Goal: Task Accomplishment & Management: Manage account settings

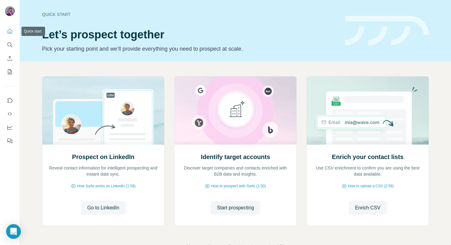
click at [7, 32] on icon "Quick start" at bounding box center [10, 31] width 6 height 6
click at [10, 43] on icon "Search" at bounding box center [10, 45] width 6 height 6
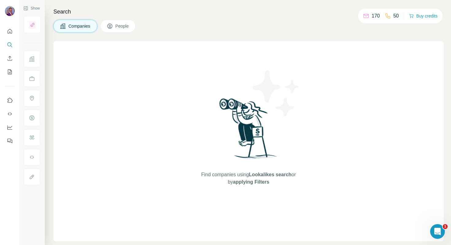
click at [10, 28] on icon "Quick start" at bounding box center [10, 31] width 6 height 6
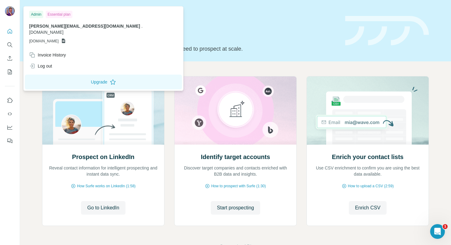
click at [8, 16] on div at bounding box center [10, 11] width 10 height 11
click at [43, 26] on span "[PERSON_NAME][EMAIL_ADDRESS][DOMAIN_NAME]" at bounding box center [84, 26] width 111 height 5
click at [12, 32] on icon "Quick start" at bounding box center [10, 31] width 5 height 5
click at [10, 11] on img at bounding box center [10, 11] width 10 height 10
click at [38, 24] on span "[PERSON_NAME][EMAIL_ADDRESS][DOMAIN_NAME]" at bounding box center [84, 26] width 111 height 5
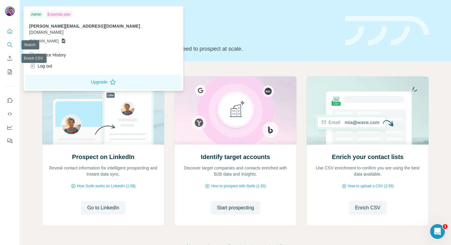
click at [11, 46] on icon "Search" at bounding box center [11, 46] width 2 height 2
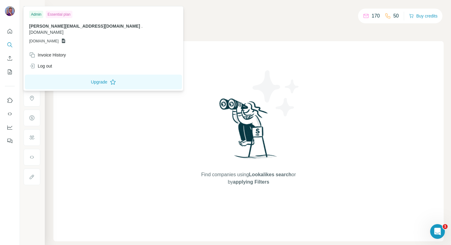
click at [57, 24] on span "[PERSON_NAME][EMAIL_ADDRESS][DOMAIN_NAME]" at bounding box center [84, 26] width 111 height 5
click at [54, 52] on div "Invoice History" at bounding box center [47, 55] width 37 height 6
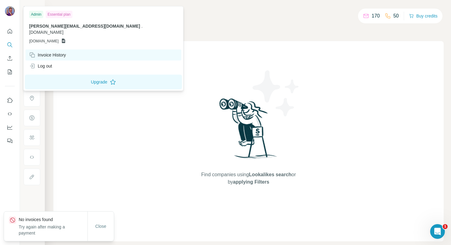
click at [108, 49] on div "Invoice History" at bounding box center [103, 54] width 156 height 11
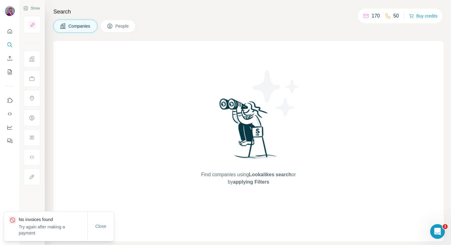
click at [46, 220] on p "No invoices found" at bounding box center [53, 219] width 69 height 6
click at [16, 222] on span at bounding box center [12, 225] width 7 height 7
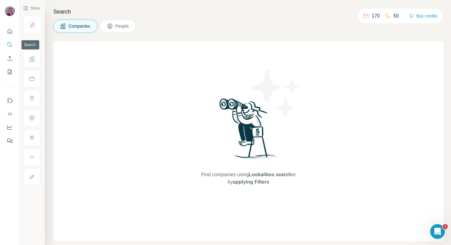
click at [12, 47] on icon "Search" at bounding box center [10, 45] width 6 height 6
click at [11, 33] on icon "Quick start" at bounding box center [10, 31] width 6 height 6
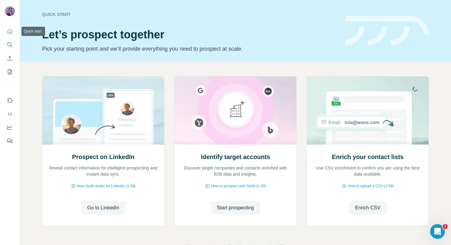
click at [10, 15] on img at bounding box center [10, 11] width 10 height 10
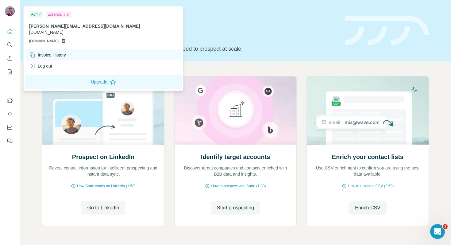
click at [60, 52] on div "Invoice History" at bounding box center [47, 55] width 37 height 6
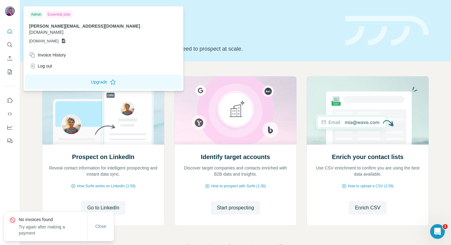
click at [57, 31] on div "[PERSON_NAME][EMAIL_ADDRESS][DOMAIN_NAME] . [DOMAIN_NAME] [DOMAIN_NAME]" at bounding box center [103, 33] width 148 height 21
click at [42, 28] on span "[PERSON_NAME][EMAIL_ADDRESS][DOMAIN_NAME]" at bounding box center [84, 26] width 111 height 5
click at [56, 15] on div "Essential plan" at bounding box center [59, 14] width 27 height 7
click at [67, 75] on button "Upgrade" at bounding box center [103, 82] width 157 height 15
